Goal: Task Accomplishment & Management: Use online tool/utility

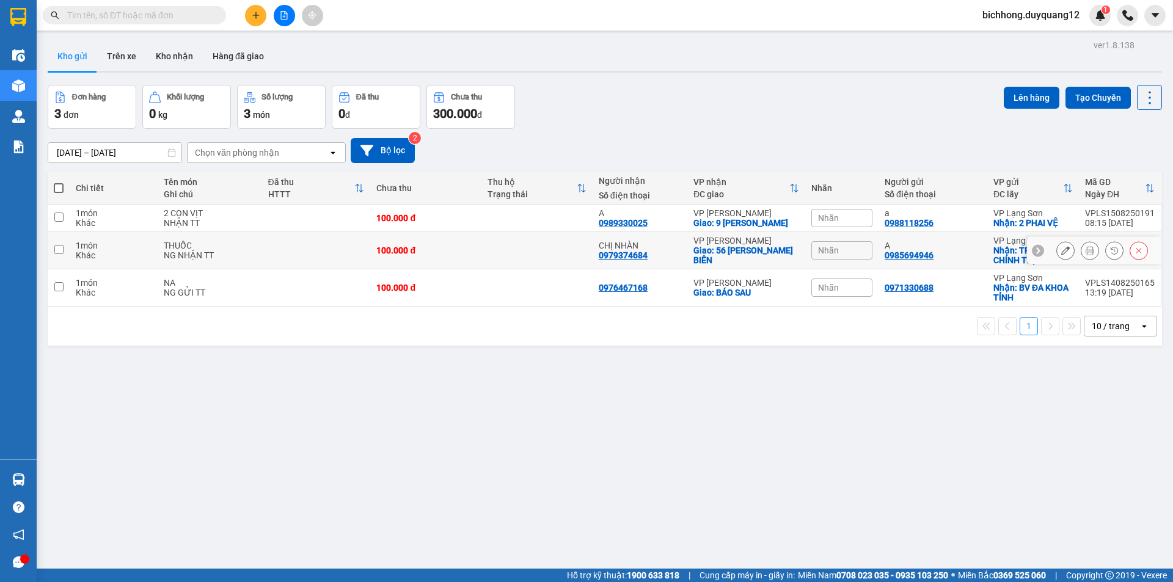
click at [59, 253] on input "checkbox" at bounding box center [58, 249] width 9 height 9
checkbox input "true"
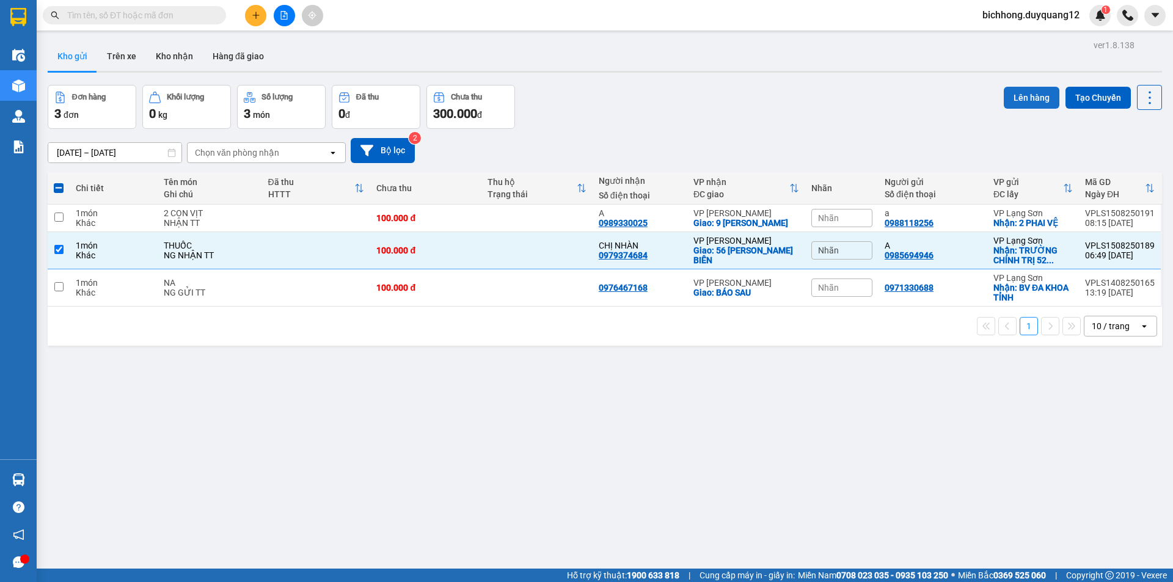
click at [1014, 91] on button "Lên hàng" at bounding box center [1032, 98] width 56 height 22
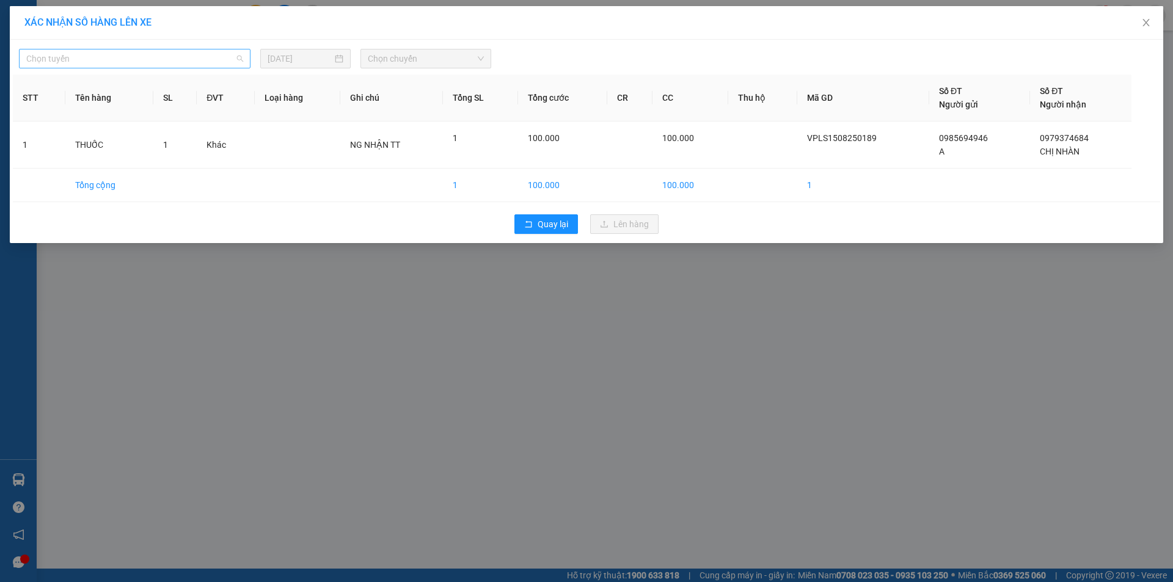
click at [171, 62] on span "Chọn tuyến" at bounding box center [134, 58] width 217 height 18
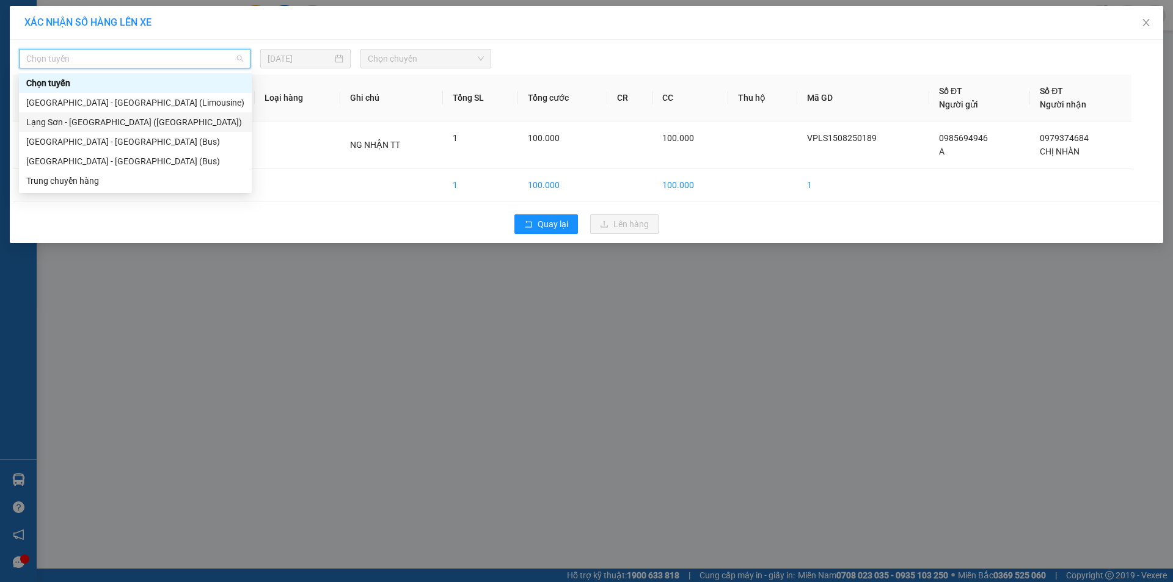
click at [106, 123] on div "Lạng Sơn - Hà Nội (Limousine)" at bounding box center [135, 121] width 218 height 13
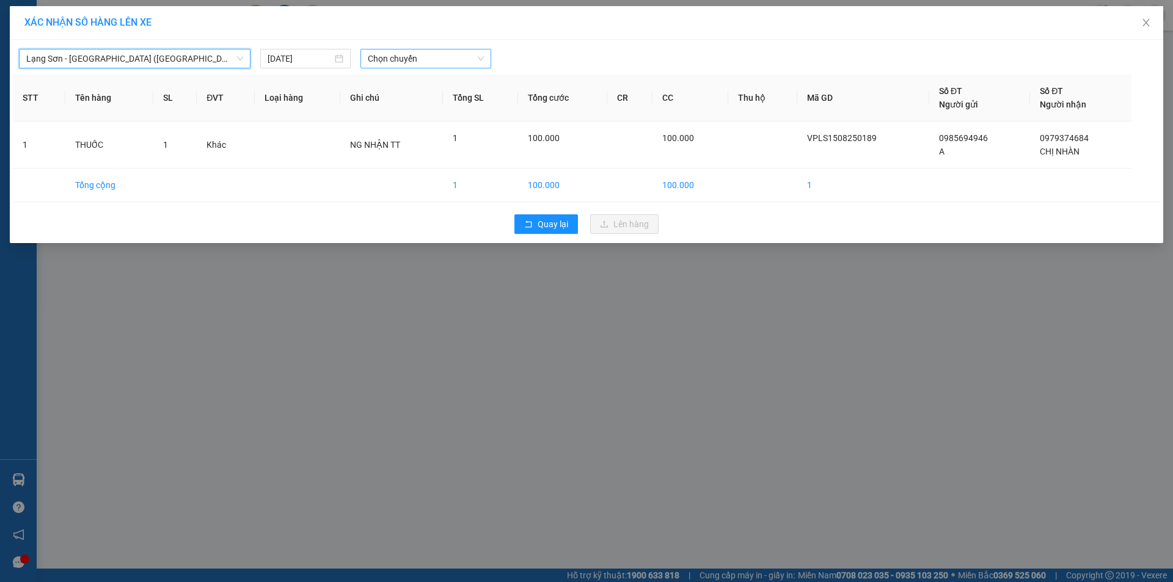
click at [418, 62] on span "Chọn chuyến" at bounding box center [426, 58] width 116 height 18
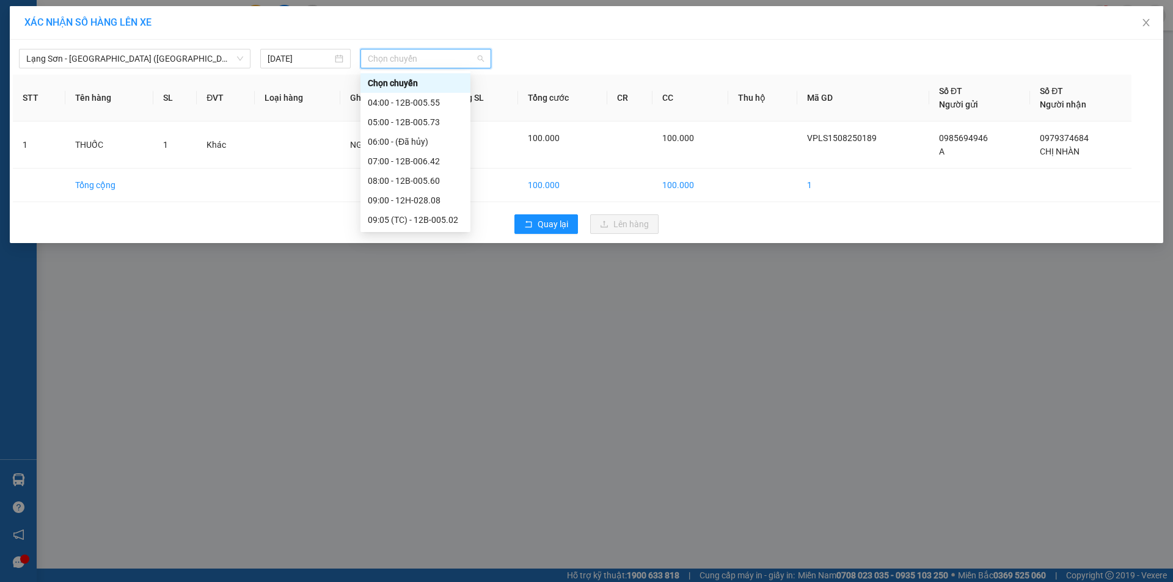
scroll to position [24, 0]
click at [427, 156] on div "08:00 - 12B-005.60" at bounding box center [415, 156] width 95 height 13
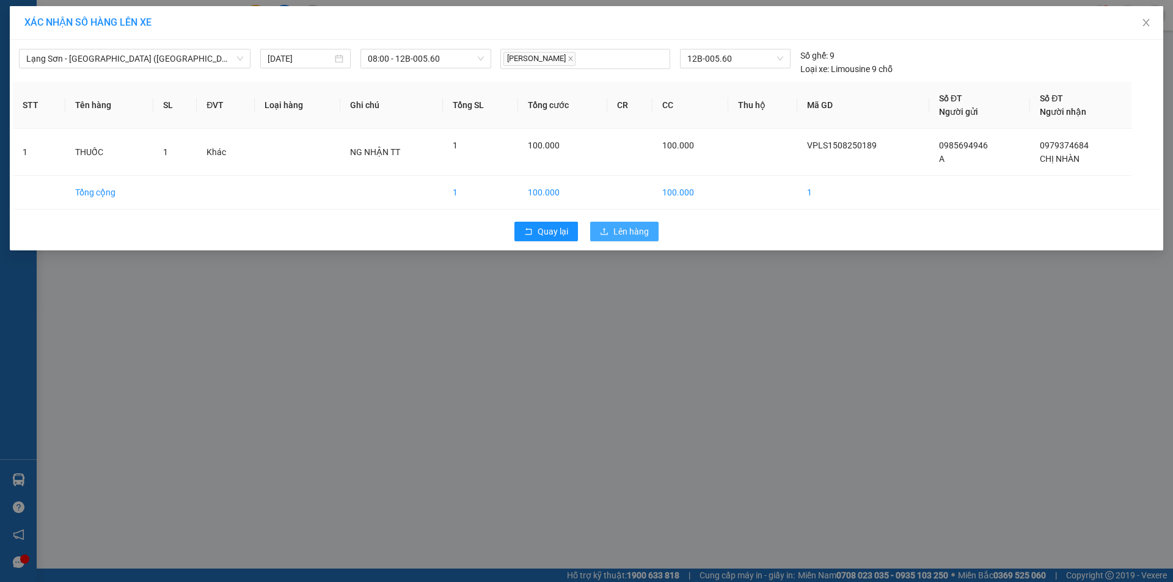
click at [623, 230] on span "Lên hàng" at bounding box center [631, 231] width 35 height 13
